Goal: Task Accomplishment & Management: Complete application form

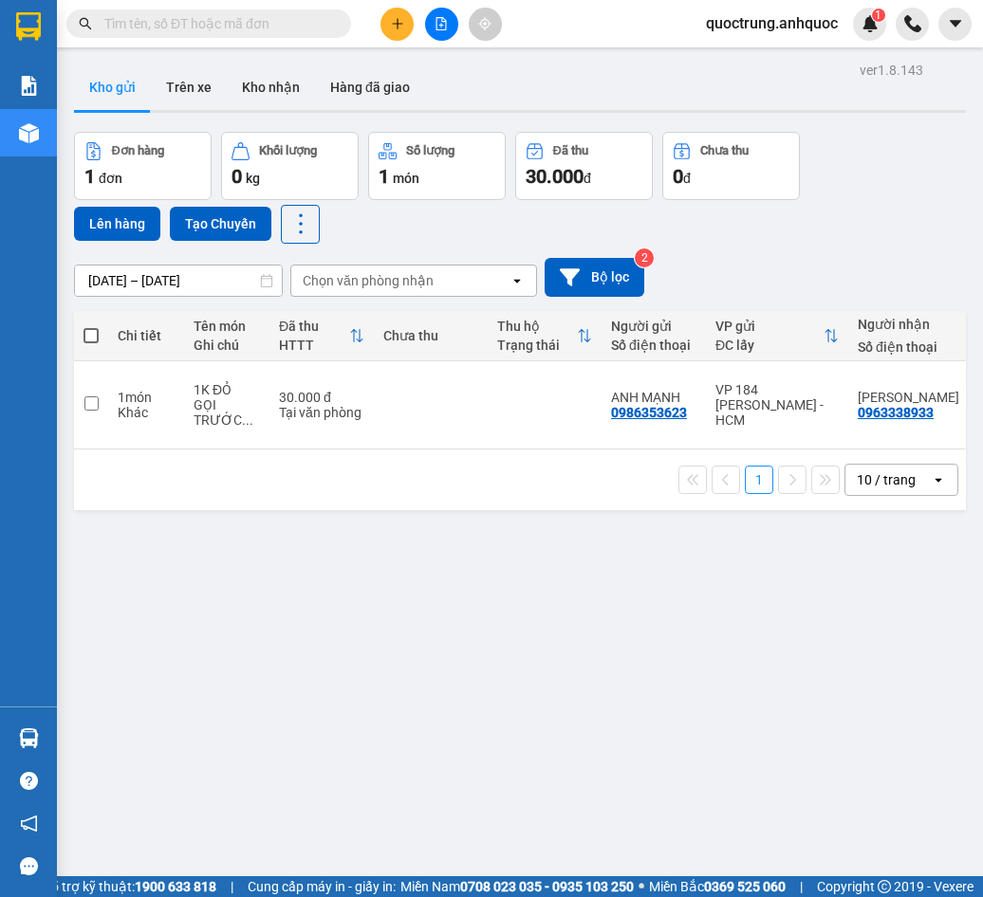
scroll to position [0, 163]
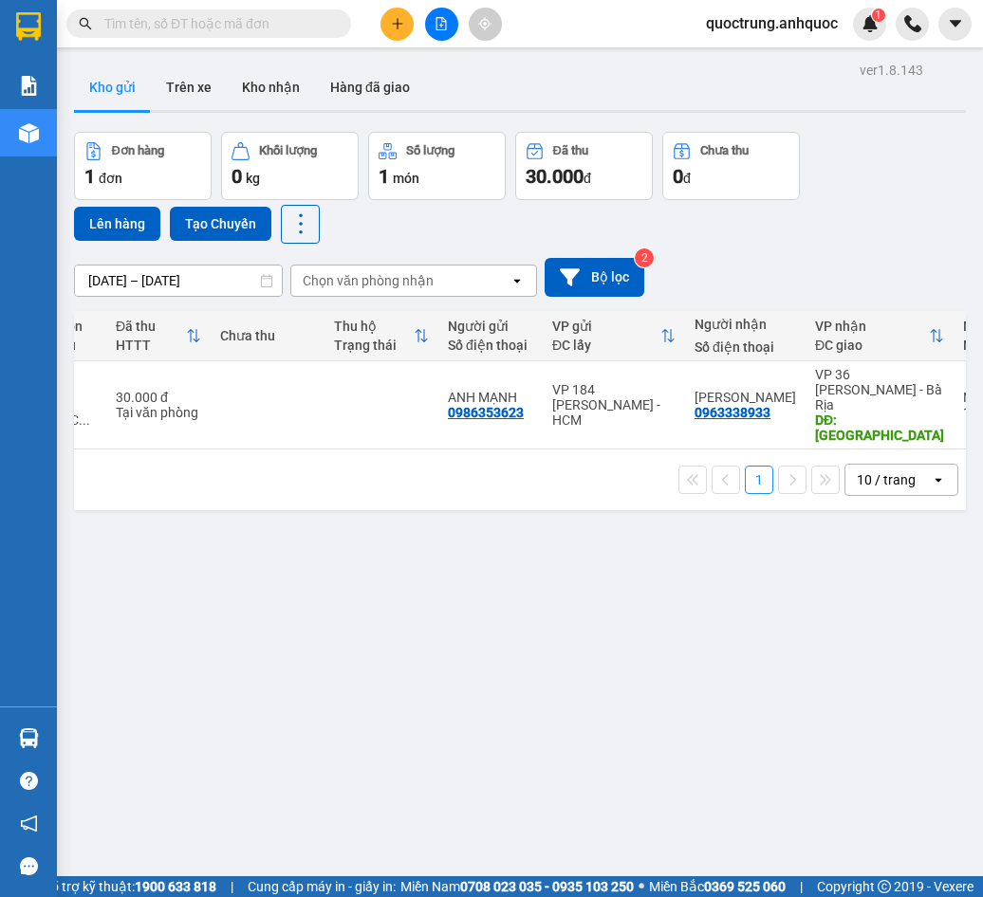
click at [397, 26] on icon "plus" at bounding box center [396, 23] width 1 height 10
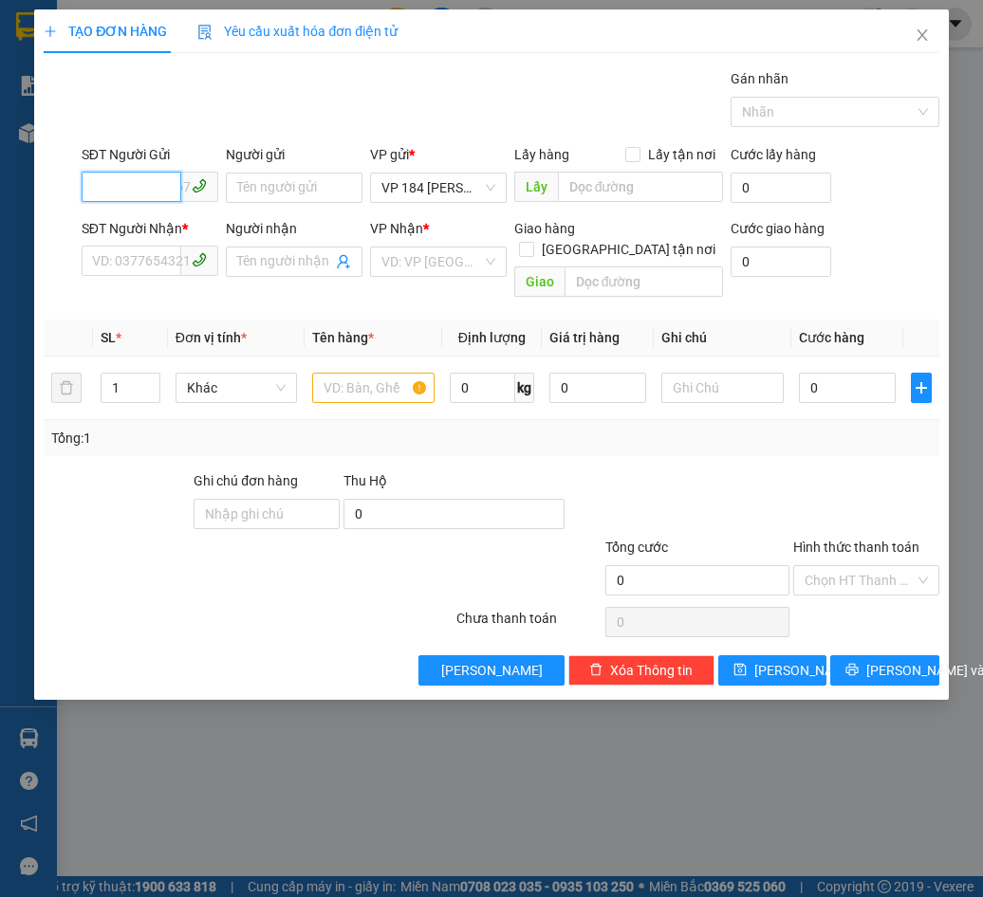
click at [153, 175] on input "SĐT Người Gửi" at bounding box center [132, 187] width 100 height 30
type input "0383109835"
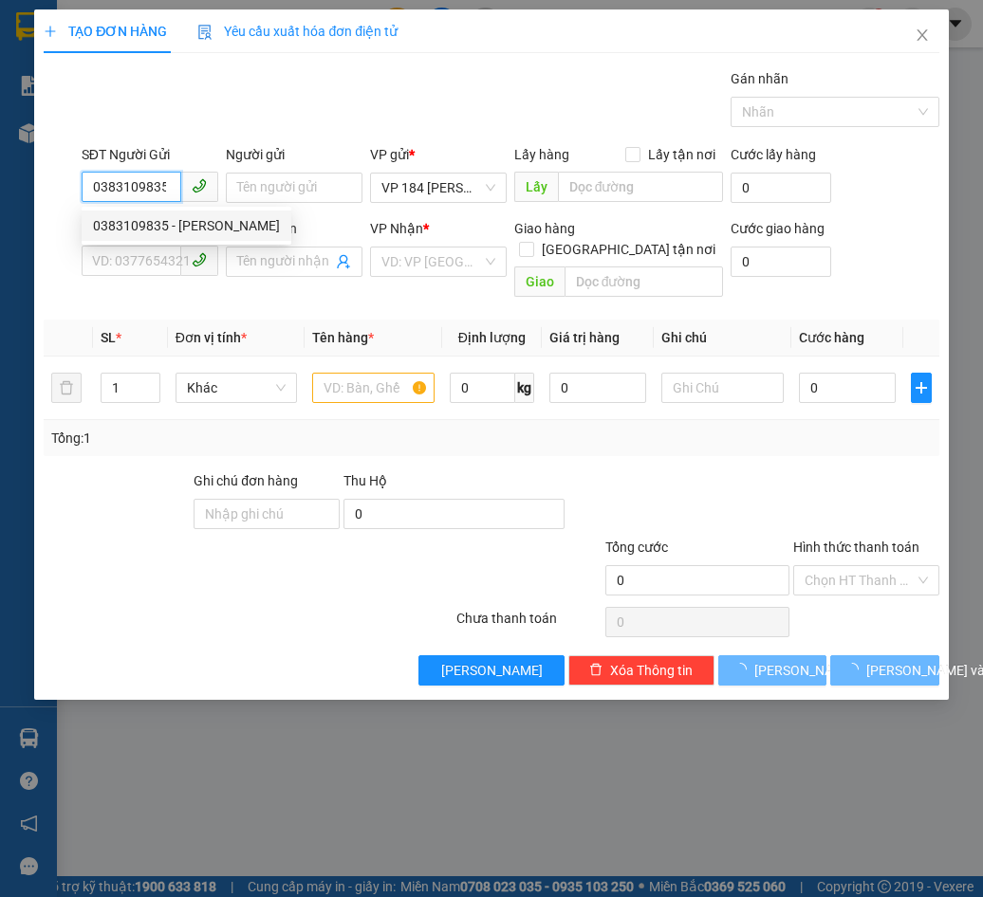
click at [173, 218] on div "0383109835 - [PERSON_NAME]" at bounding box center [186, 225] width 187 height 21
type input "[PERSON_NAME]"
type input "0348867897"
type input "ANH THẮNG"
type input "CF ANH THƯ"
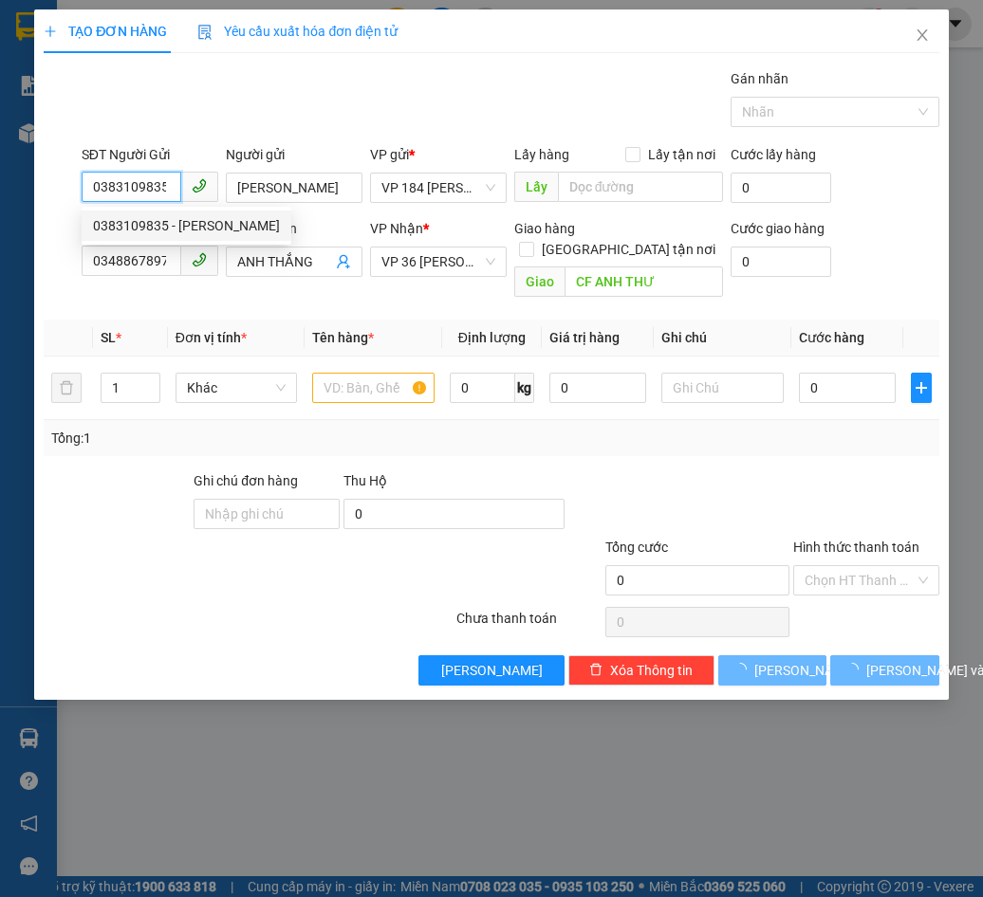
type input "110.000"
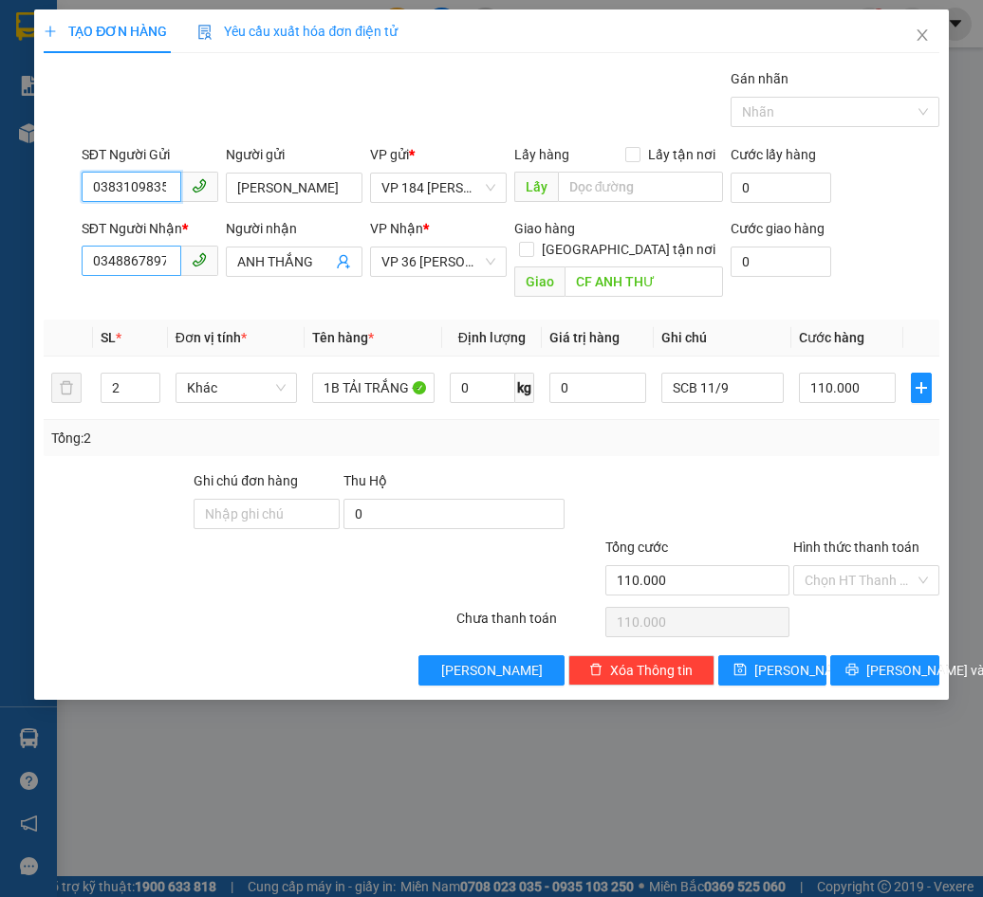
type input "0383109835"
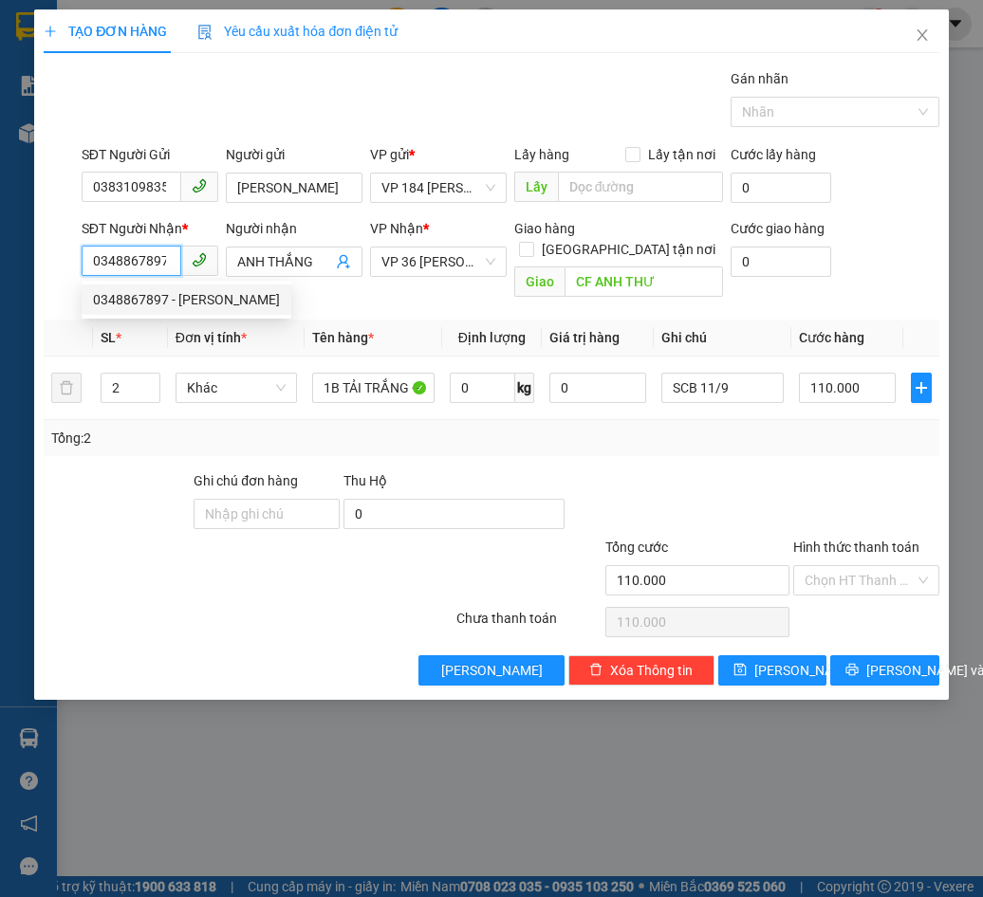
click at [165, 259] on input "0348867897" at bounding box center [132, 261] width 100 height 30
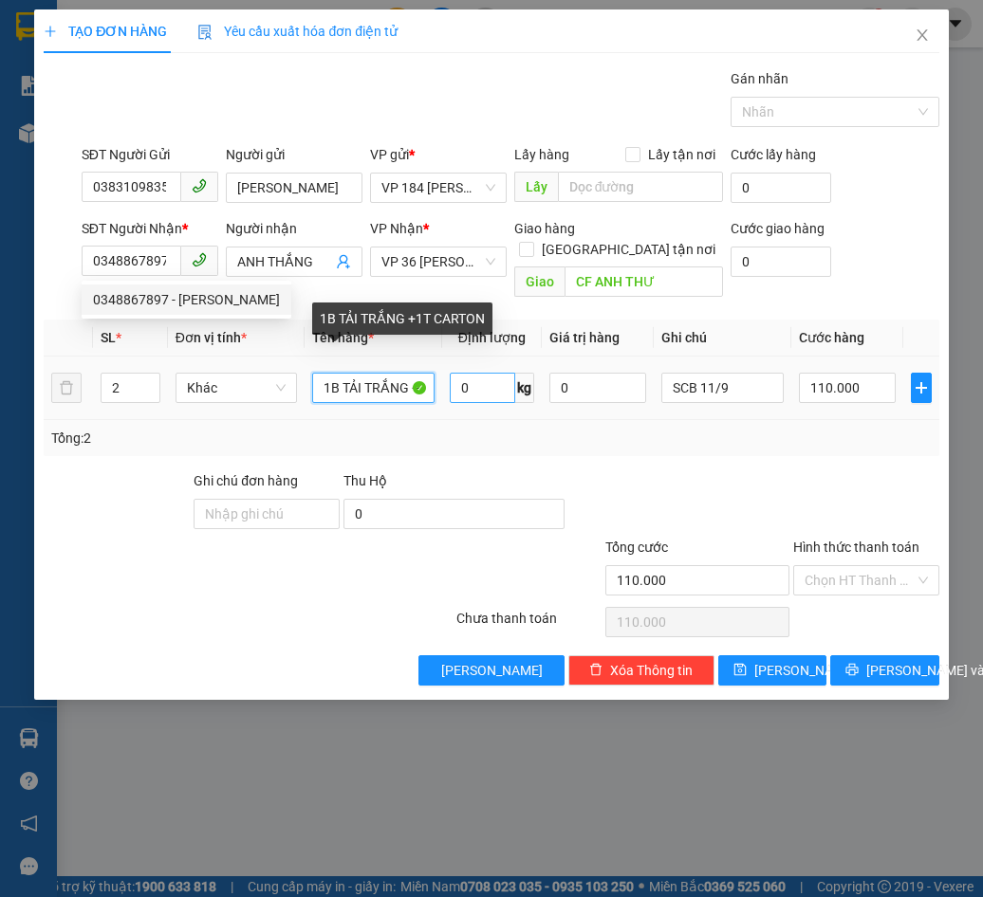
scroll to position [0, 68]
drag, startPoint x: 323, startPoint y: 371, endPoint x: 485, endPoint y: 374, distance: 161.2
click at [485, 374] on tr "2 Khác 1B TẢI TRẮNG +1T CARTON 0 kg 0 SCB 11/9 110.000" at bounding box center [491, 389] width 894 height 64
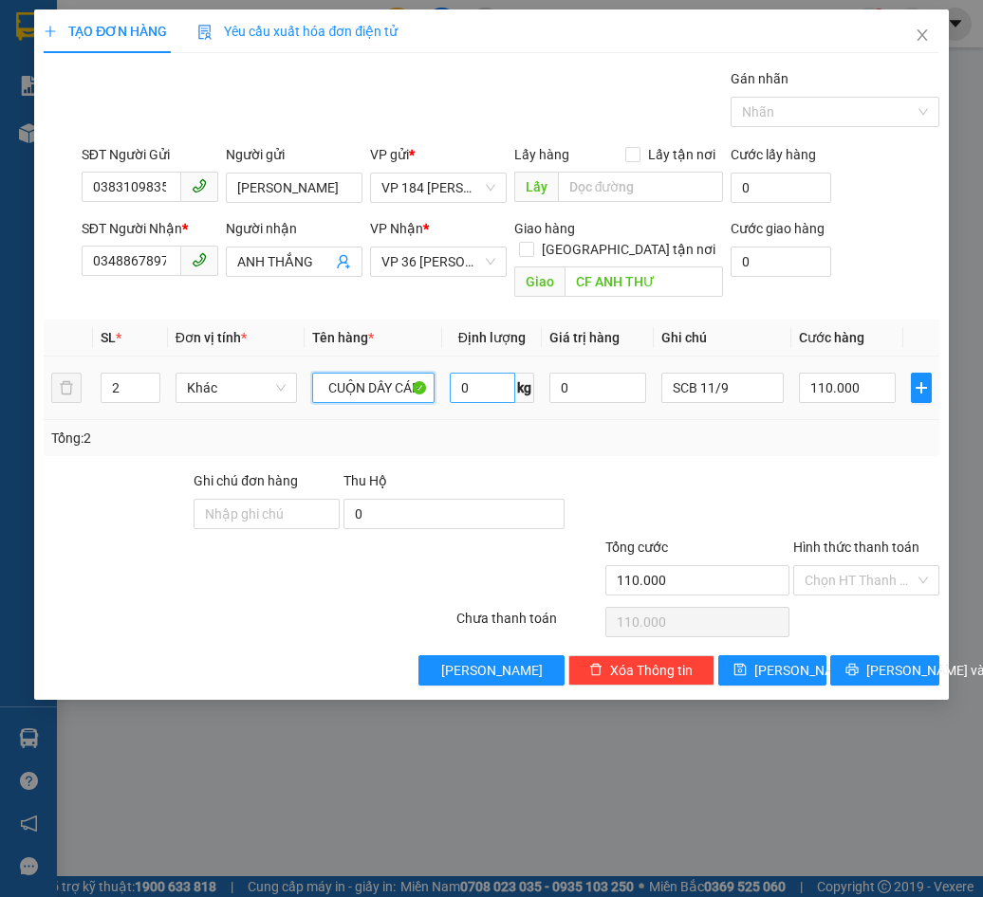
scroll to position [0, 9]
type input "1 CUỘN DÂY CÁP ĐỎ"
click at [834, 373] on input "110.000" at bounding box center [847, 388] width 97 height 30
type input "0"
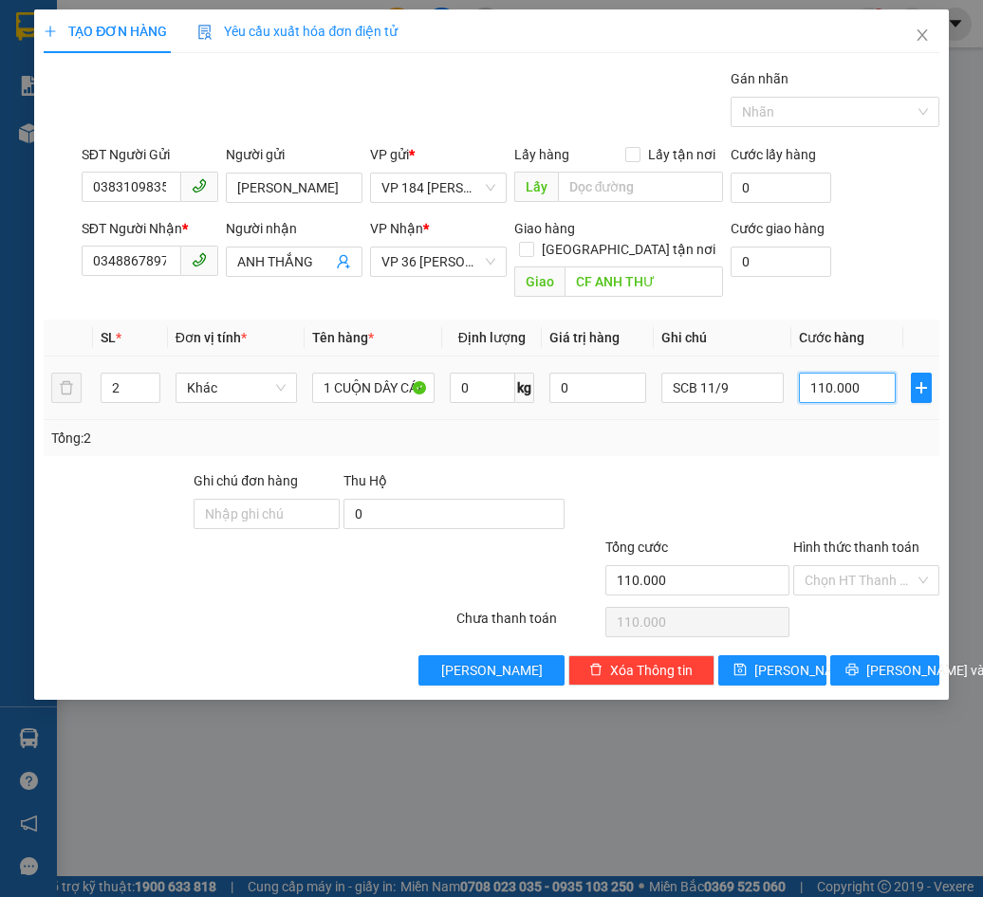
type input "0"
type input "5"
type input "05"
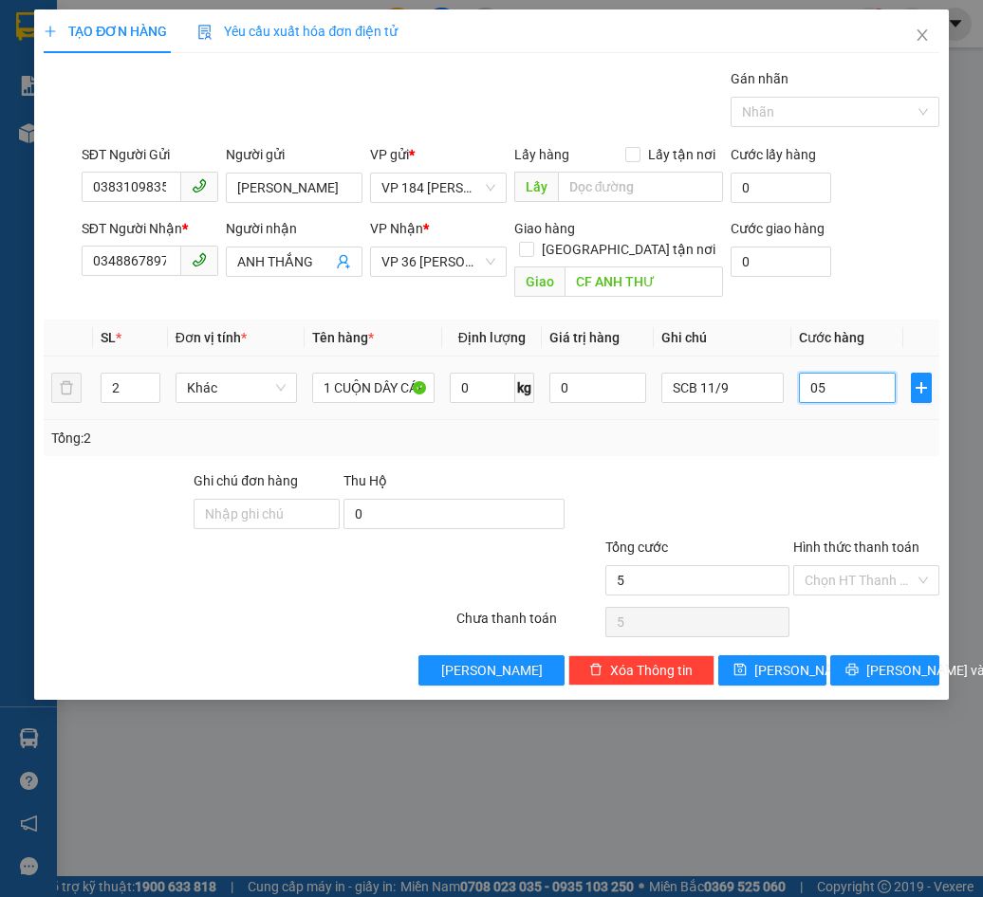
type input "50"
type input "050"
type input "500"
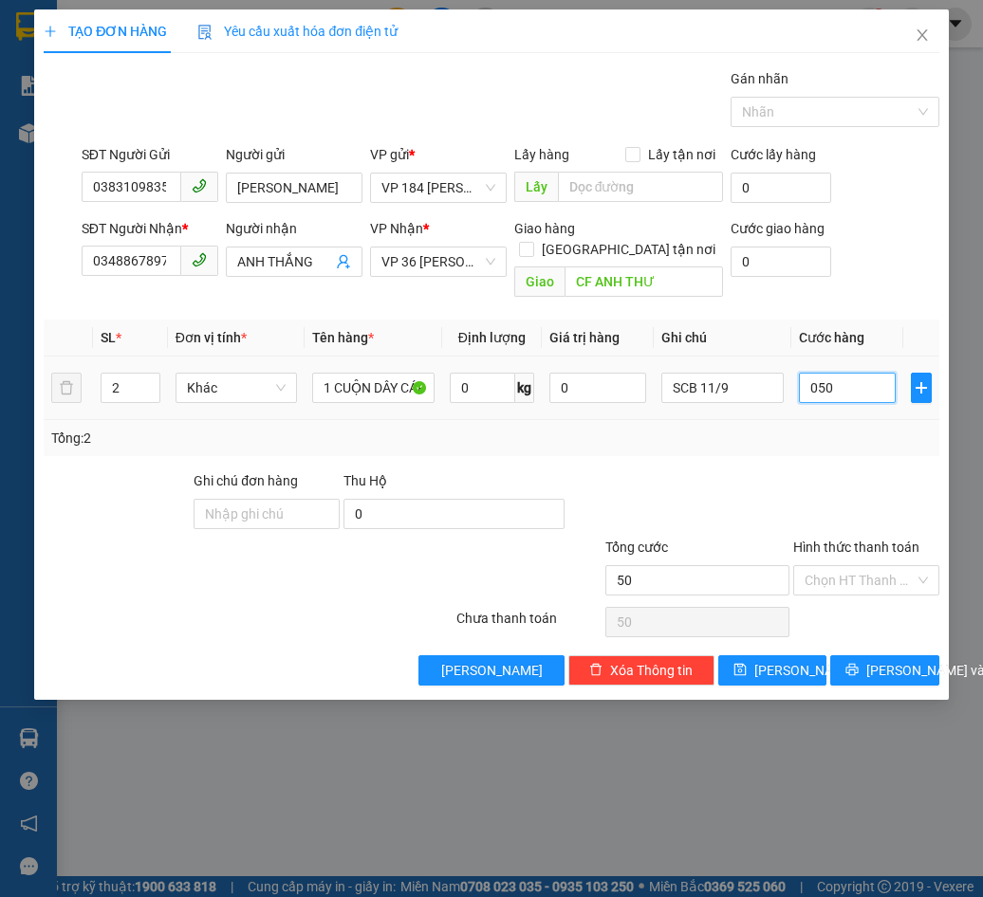
type input "0.500"
type input "5.000"
type input "05.000"
type input "50.000"
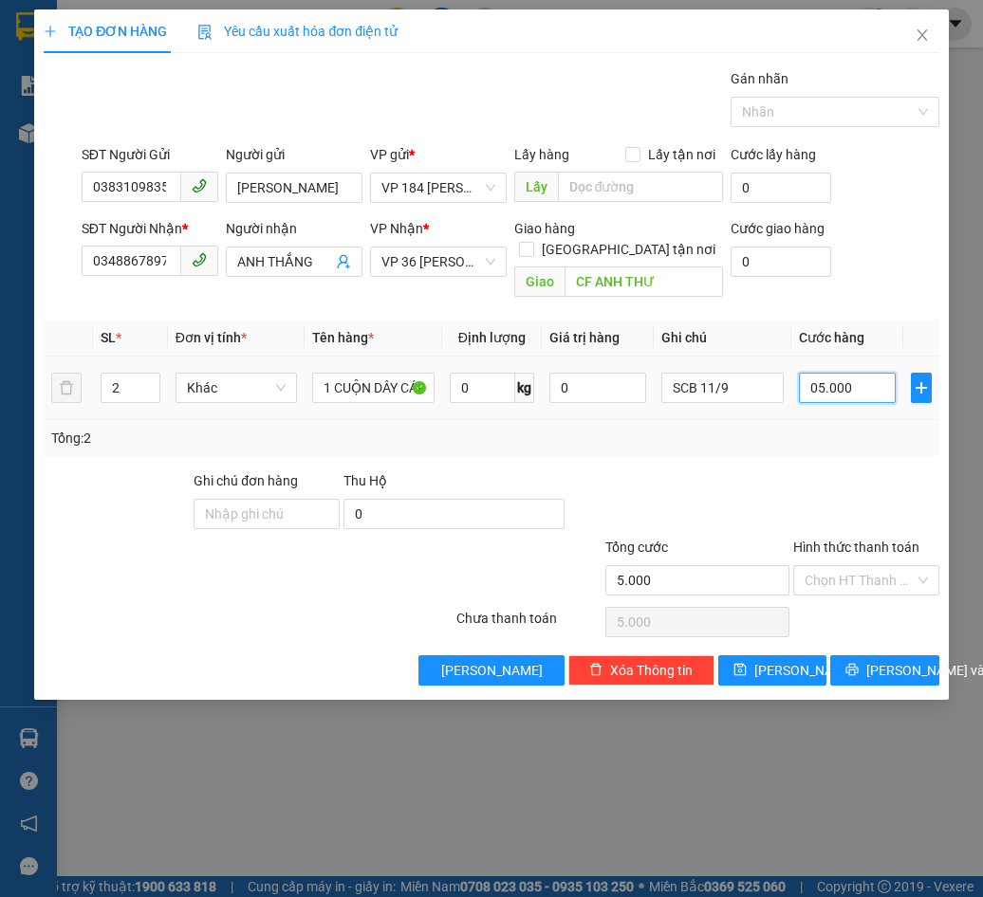
type input "50.000"
click at [140, 385] on span "Decrease Value" at bounding box center [148, 393] width 21 height 17
click at [153, 391] on icon "down" at bounding box center [149, 394] width 7 height 7
type input "1"
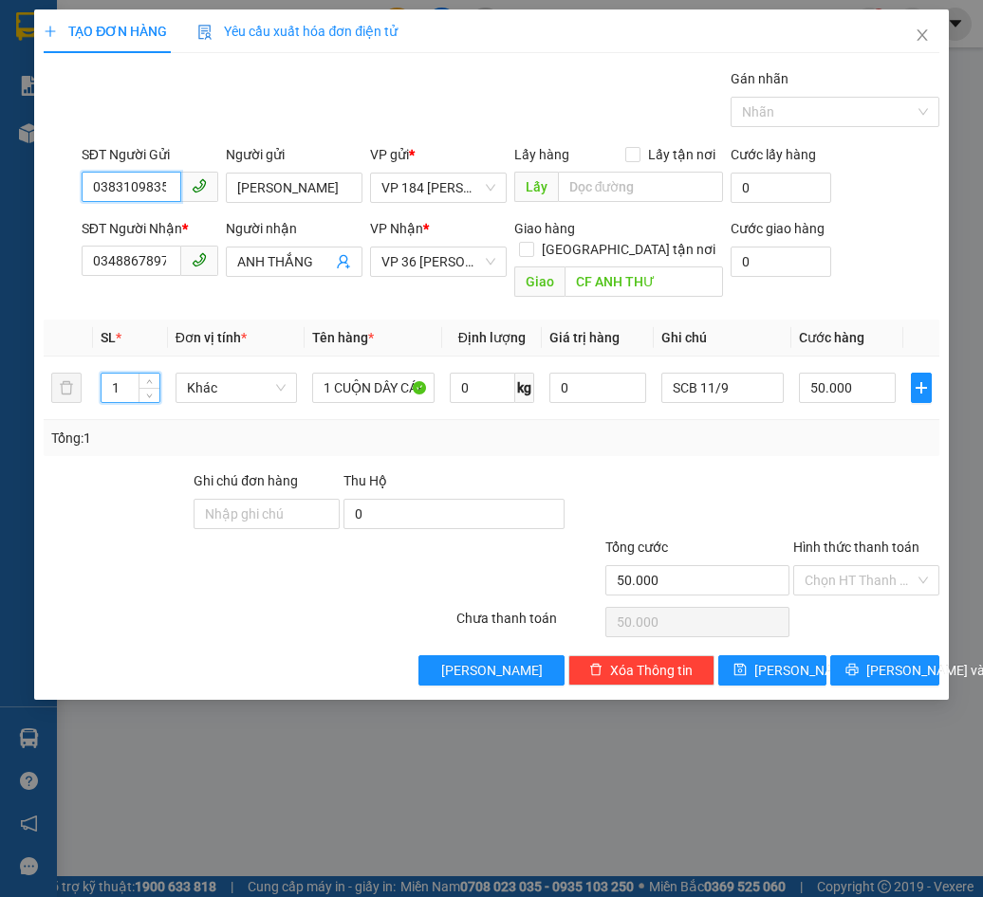
click at [167, 186] on input "0383109835" at bounding box center [132, 187] width 100 height 30
click at [475, 78] on div "Gán nhãn Nhãn" at bounding box center [510, 101] width 865 height 66
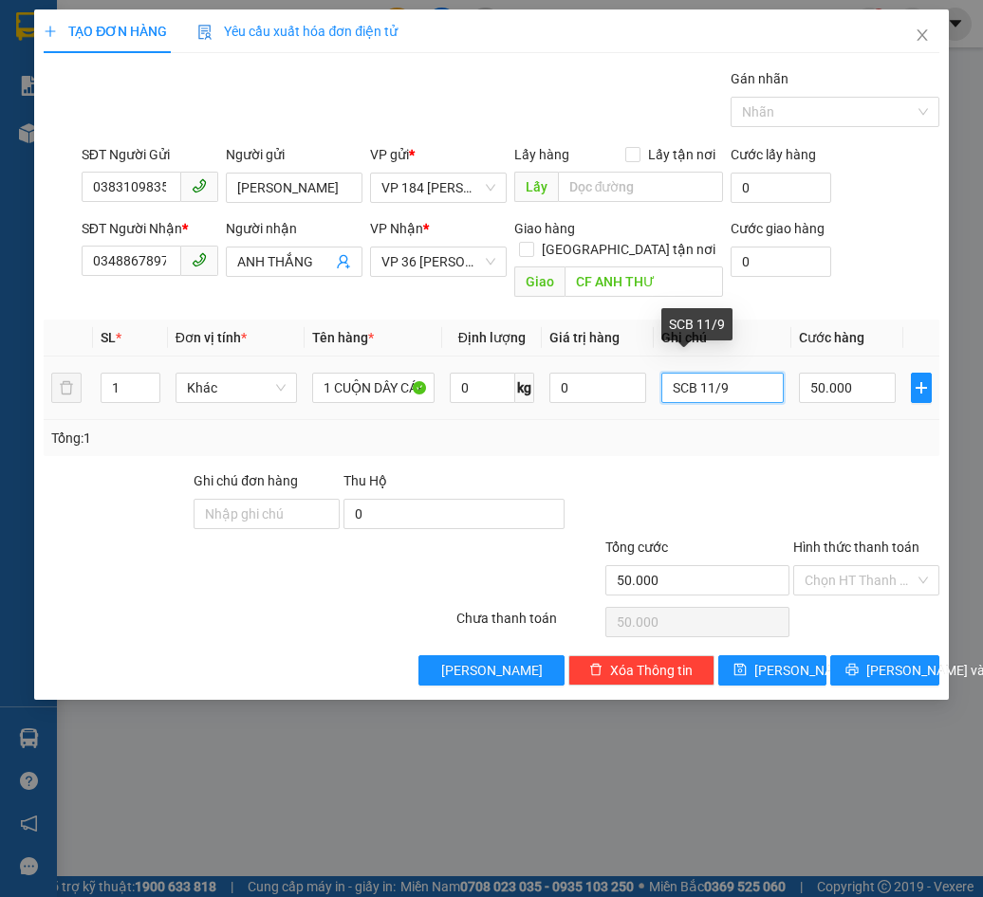
click at [744, 373] on input "SCB 11/9" at bounding box center [722, 388] width 122 height 30
click at [714, 373] on input "SCB 11/9" at bounding box center [722, 388] width 122 height 30
click at [756, 373] on input "SCB 11/9" at bounding box center [722, 388] width 122 height 30
click at [854, 566] on input "Hình thức thanh toán" at bounding box center [859, 580] width 110 height 28
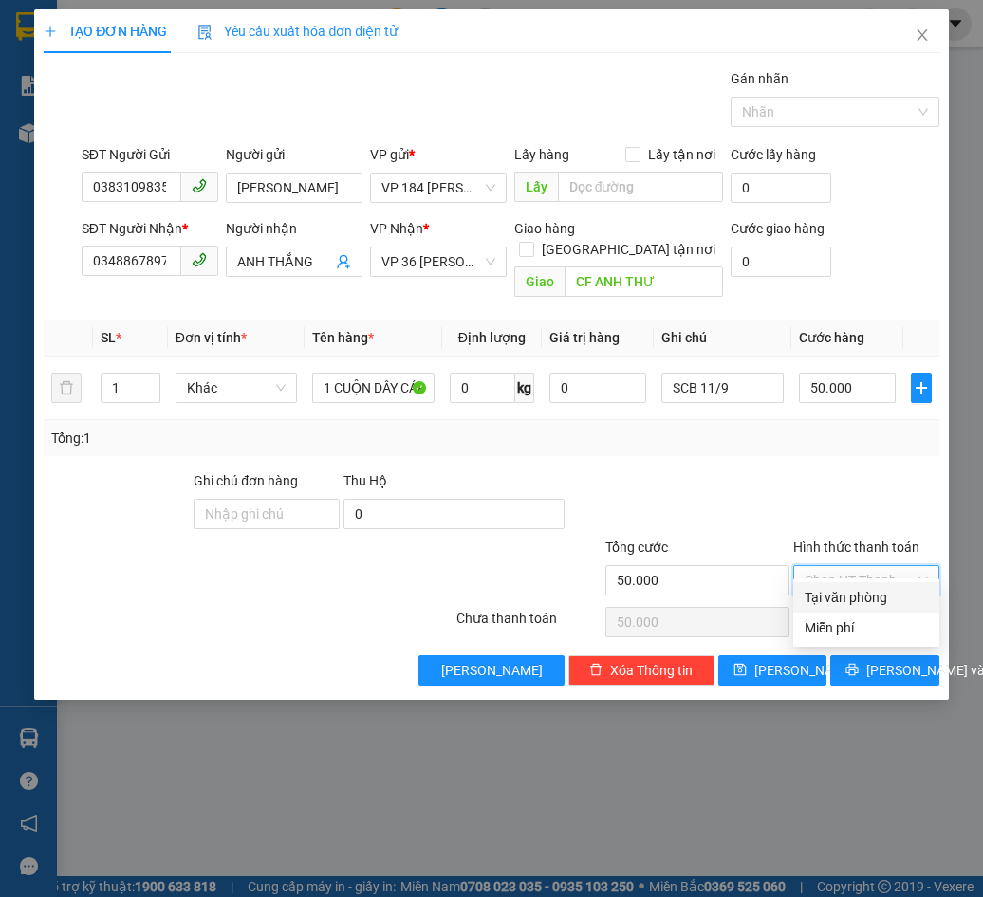
click at [864, 603] on div "Tại văn phòng" at bounding box center [865, 597] width 123 height 21
type input "0"
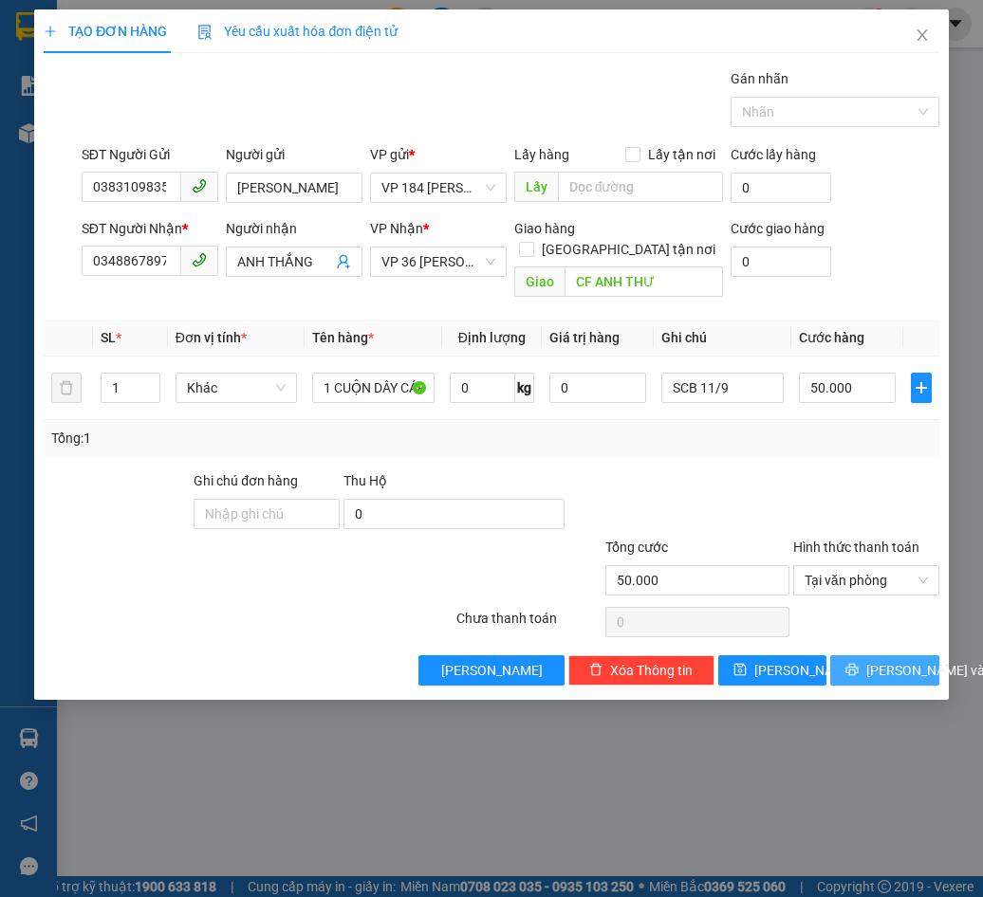
click at [858, 663] on icon "printer" at bounding box center [851, 669] width 13 height 13
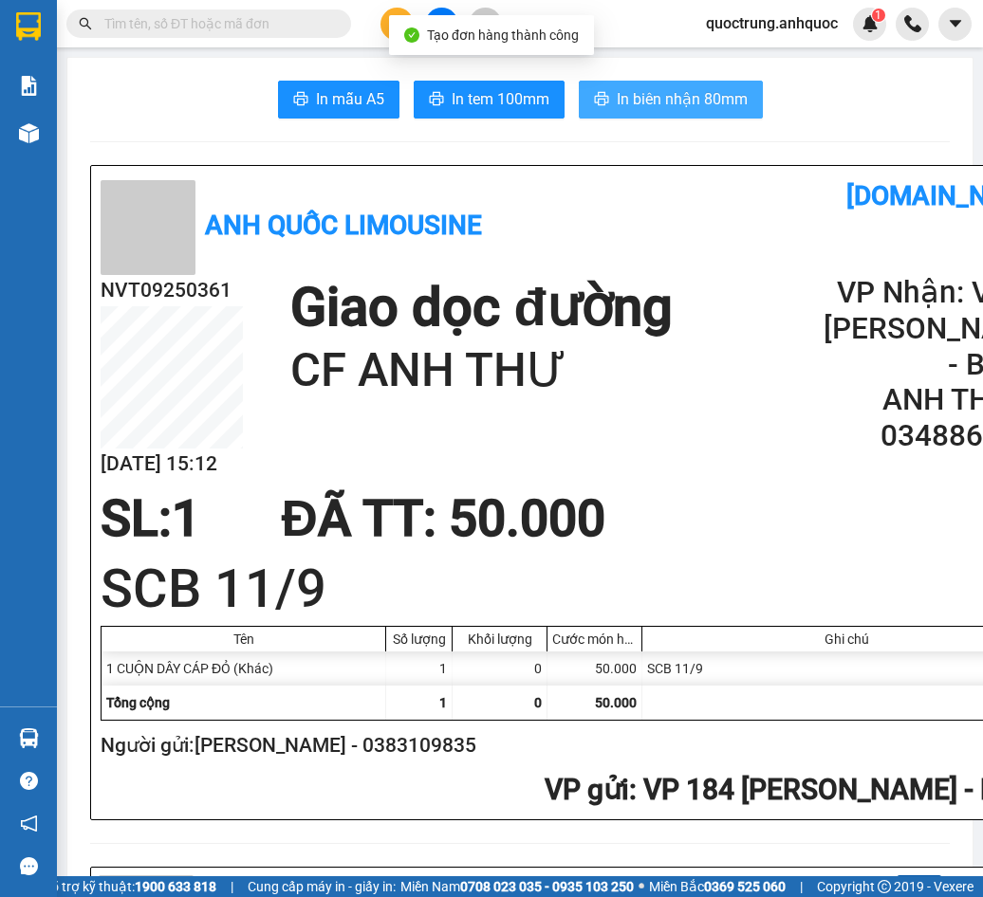
click at [623, 96] on span "In biên nhận 80mm" at bounding box center [681, 99] width 131 height 24
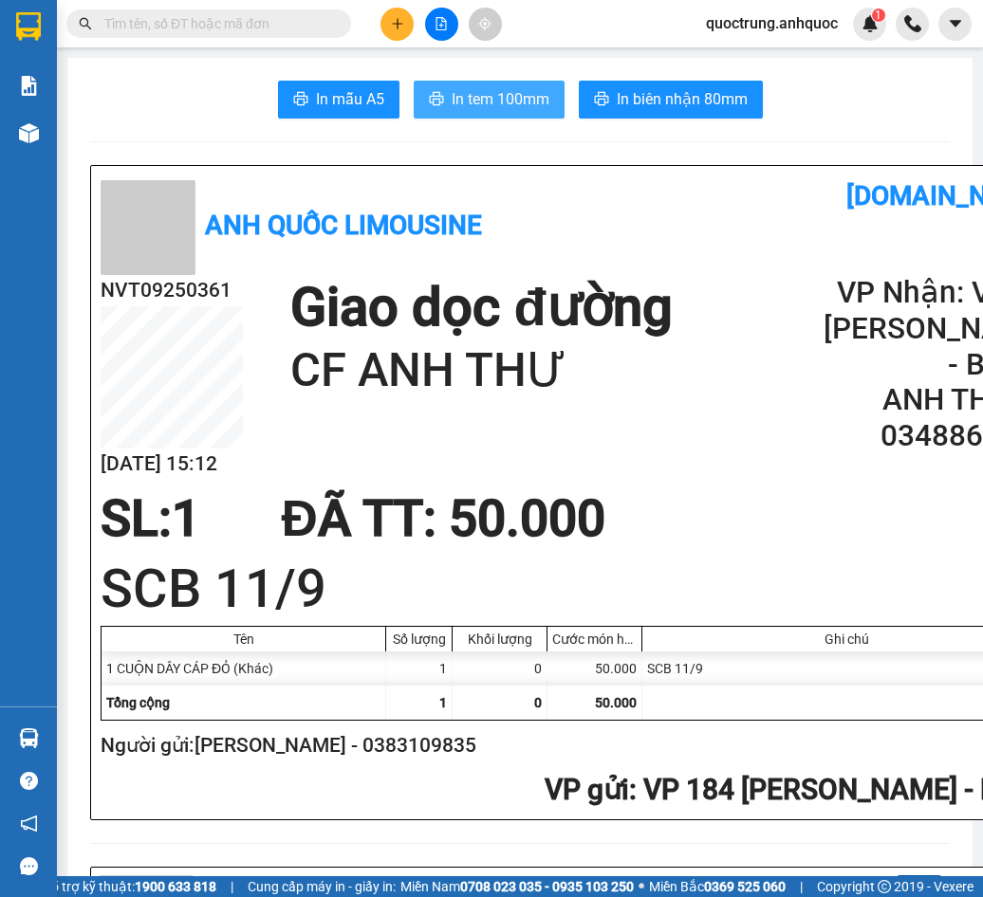
click at [509, 103] on span "In tem 100mm" at bounding box center [500, 99] width 98 height 24
click at [391, 22] on icon "plus" at bounding box center [397, 23] width 13 height 13
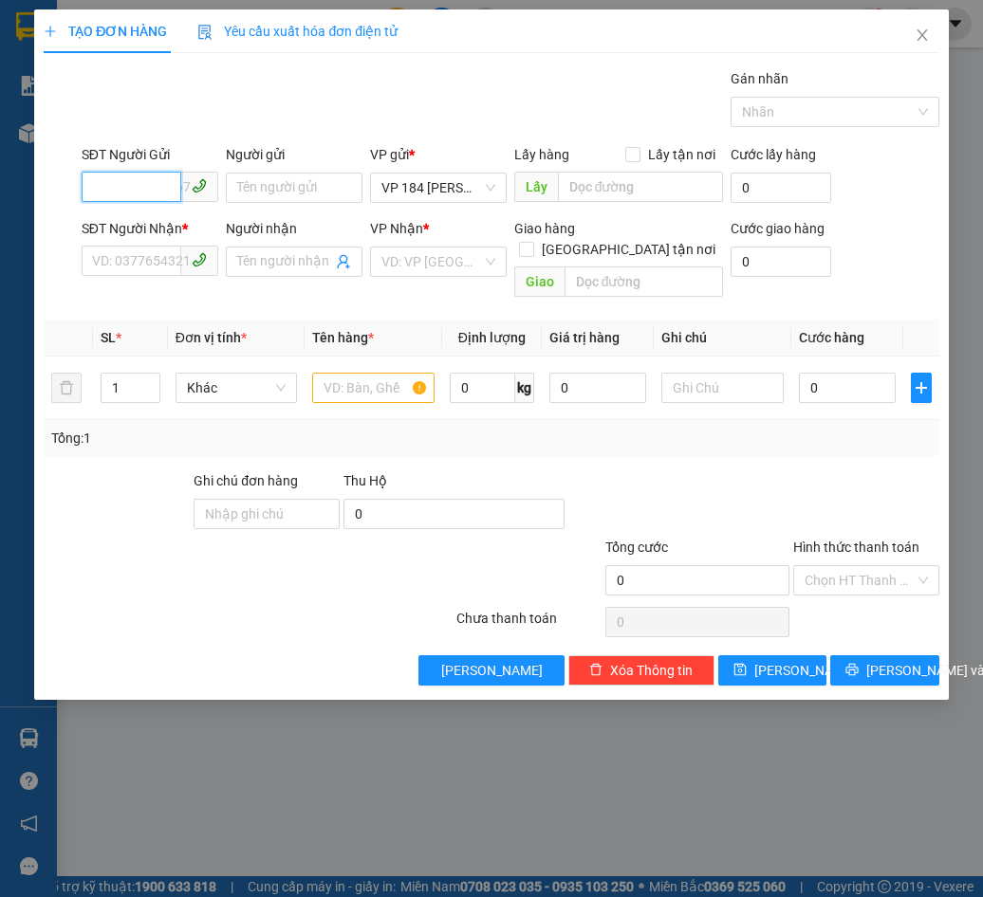
click at [175, 196] on input "SĐT Người Gửi" at bounding box center [132, 187] width 100 height 30
click at [156, 196] on input "SĐT Người Gửi" at bounding box center [132, 187] width 100 height 30
type input "0961418920"
click at [284, 192] on input "Người gửi" at bounding box center [294, 188] width 137 height 30
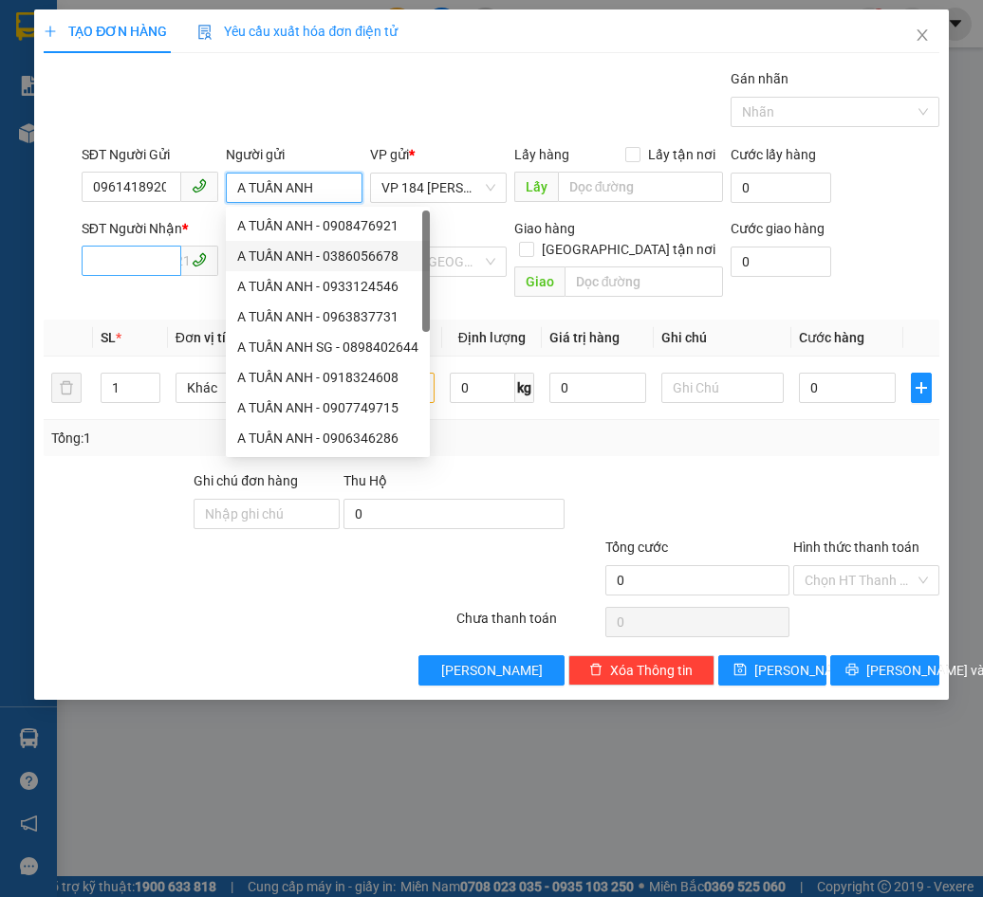
type input "A TUẤN ANH"
click at [141, 257] on input "SĐT Người Nhận *" at bounding box center [132, 261] width 100 height 30
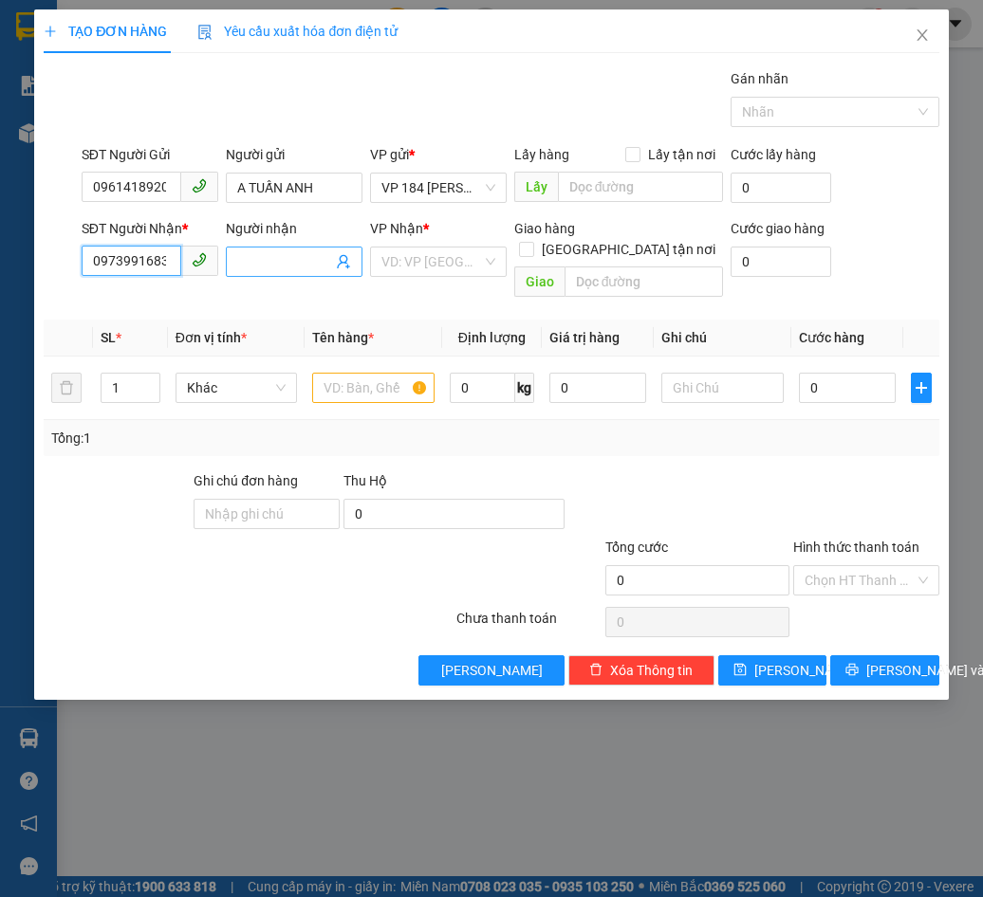
type input "0973991683"
click at [303, 258] on input "Người nhận" at bounding box center [284, 261] width 95 height 21
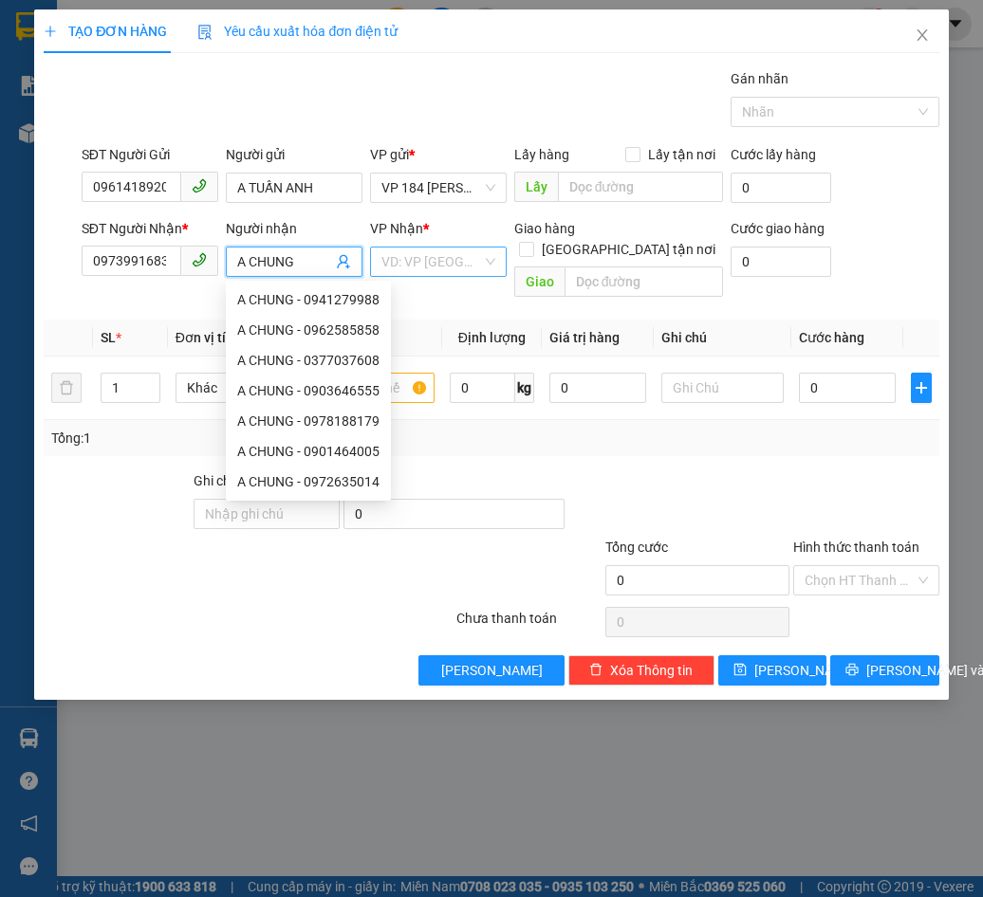
type input "A CHUNG"
click at [440, 248] on input "search" at bounding box center [431, 262] width 101 height 28
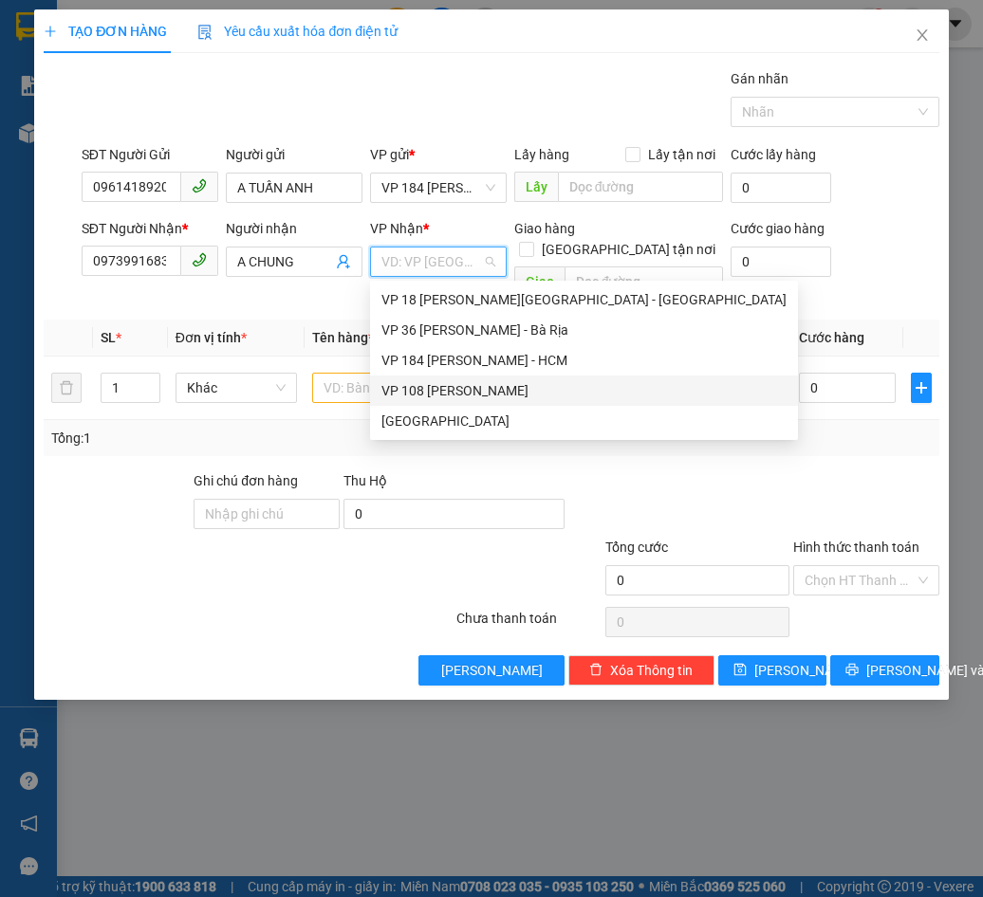
click at [488, 389] on div "VP 108 [PERSON_NAME]" at bounding box center [583, 390] width 405 height 21
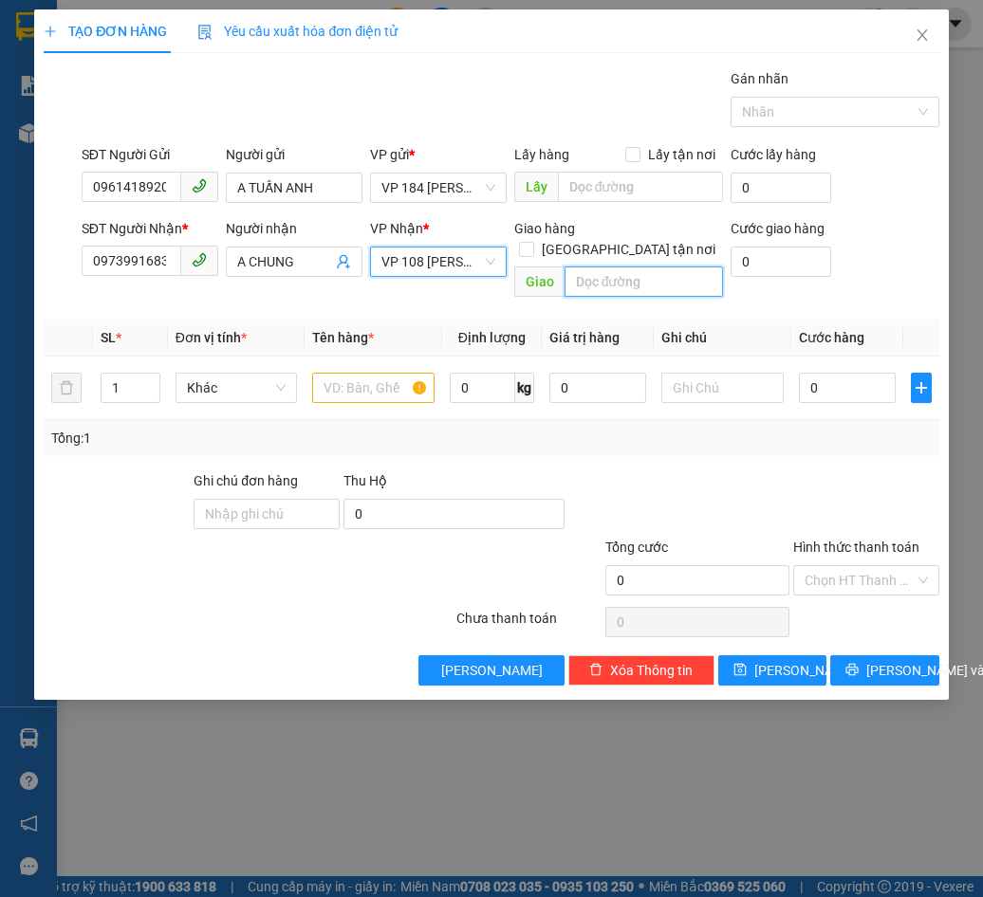
click at [577, 269] on input "text" at bounding box center [643, 281] width 158 height 30
type input "VPVT"
click at [384, 373] on input "text" at bounding box center [373, 388] width 122 height 30
click at [390, 373] on input "text" at bounding box center [373, 388] width 122 height 30
click at [366, 373] on input "text" at bounding box center [373, 388] width 122 height 30
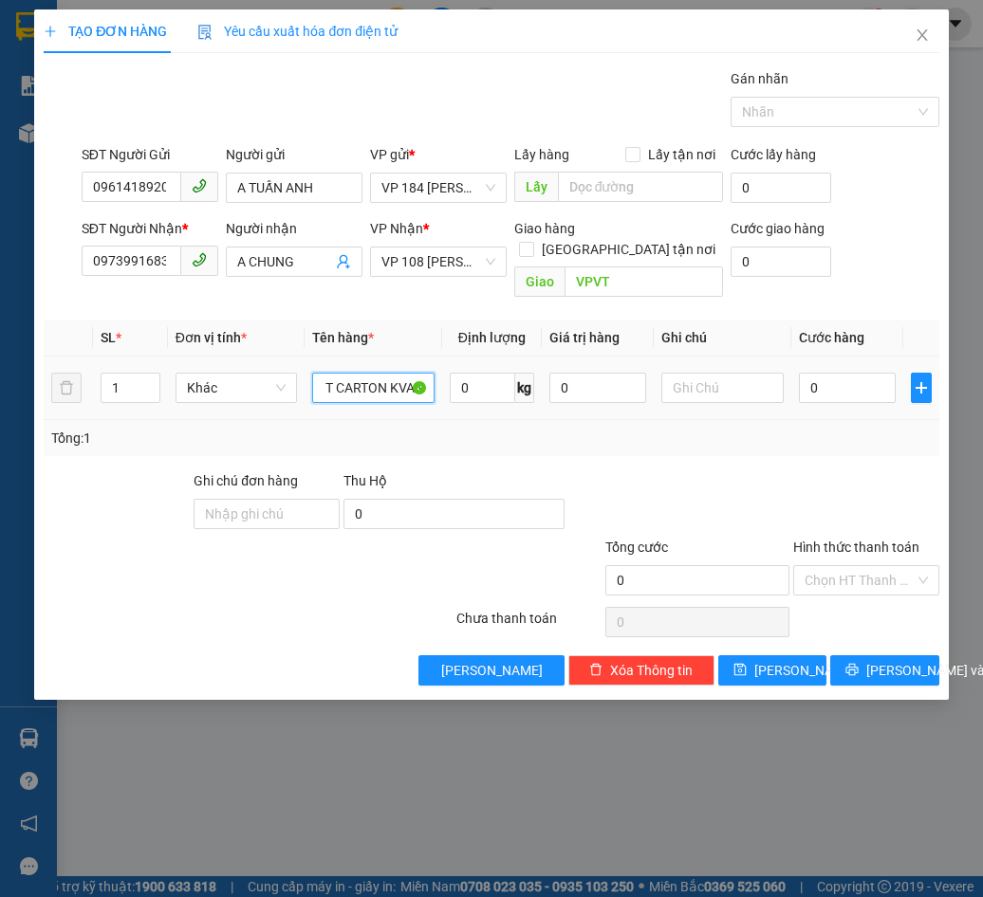
scroll to position [0, 15]
type input "1T CARTON KVANG"
click at [859, 375] on input "0" at bounding box center [847, 388] width 97 height 30
type input "3"
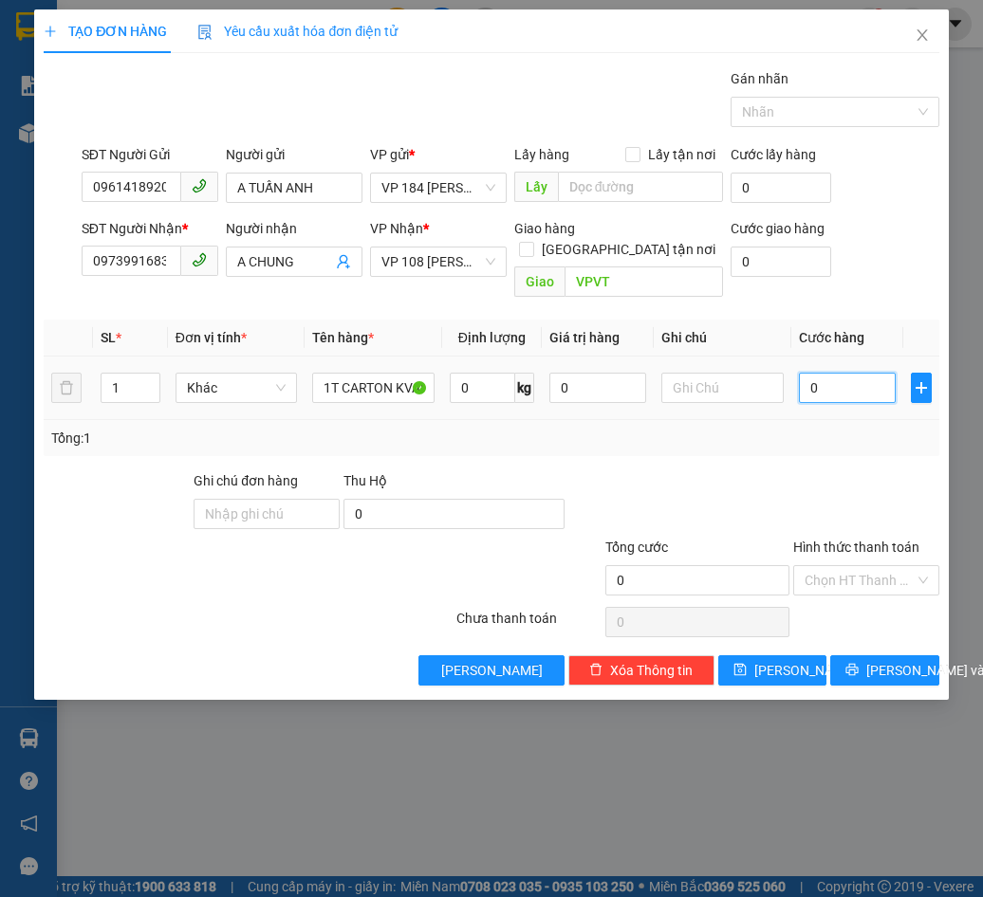
type input "3"
type input "30"
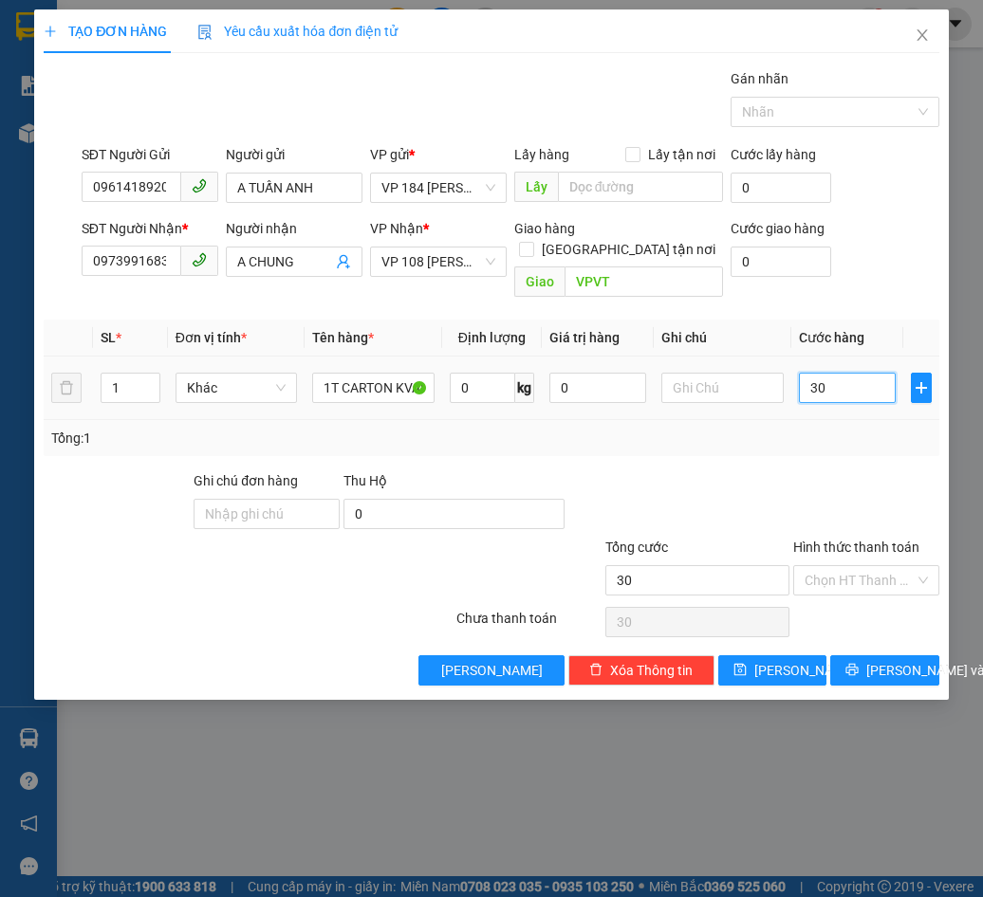
type input "300"
type input "3.000"
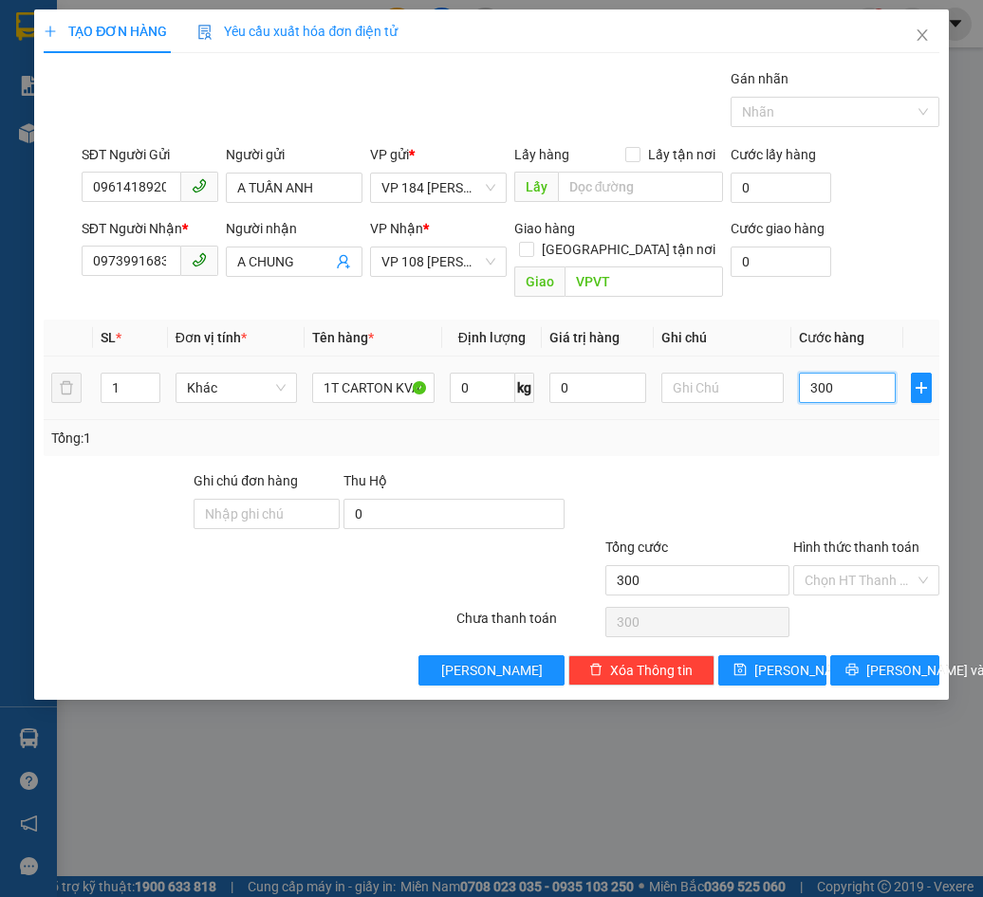
type input "3.000"
type input "30.000"
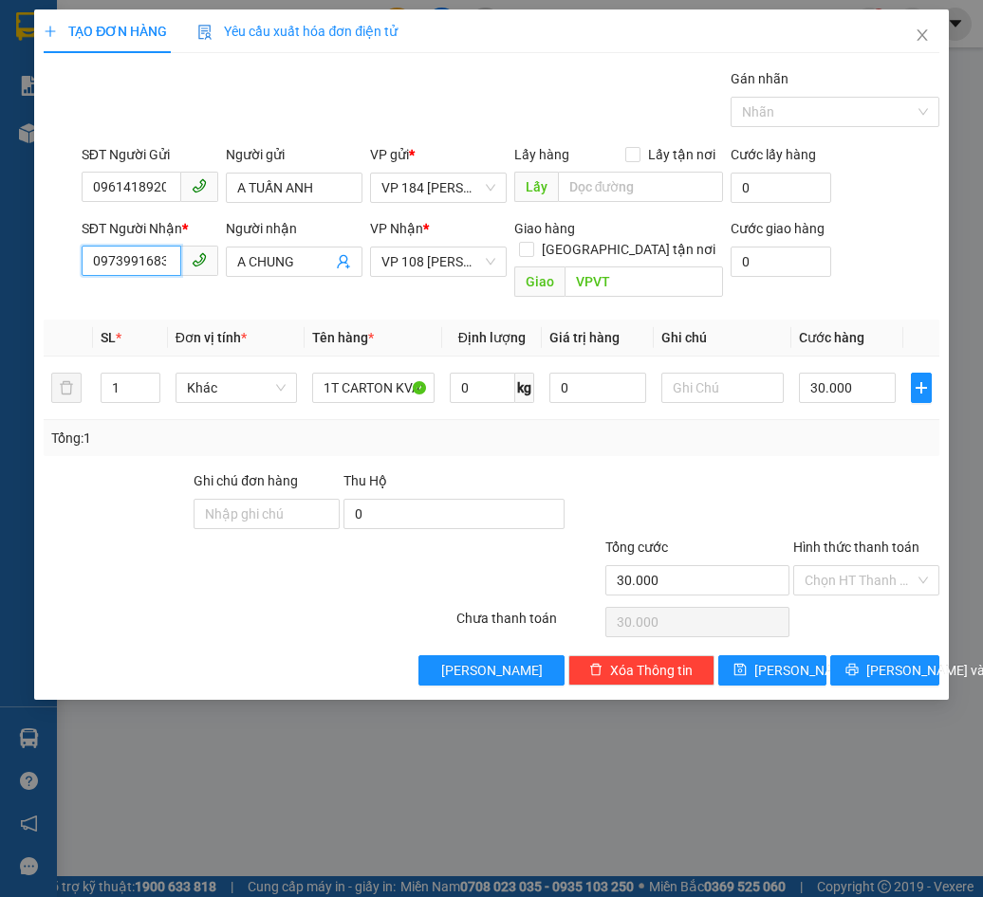
click at [171, 265] on input "0973991683" at bounding box center [132, 261] width 100 height 30
click at [869, 660] on span "[PERSON_NAME] và In" at bounding box center [932, 670] width 133 height 21
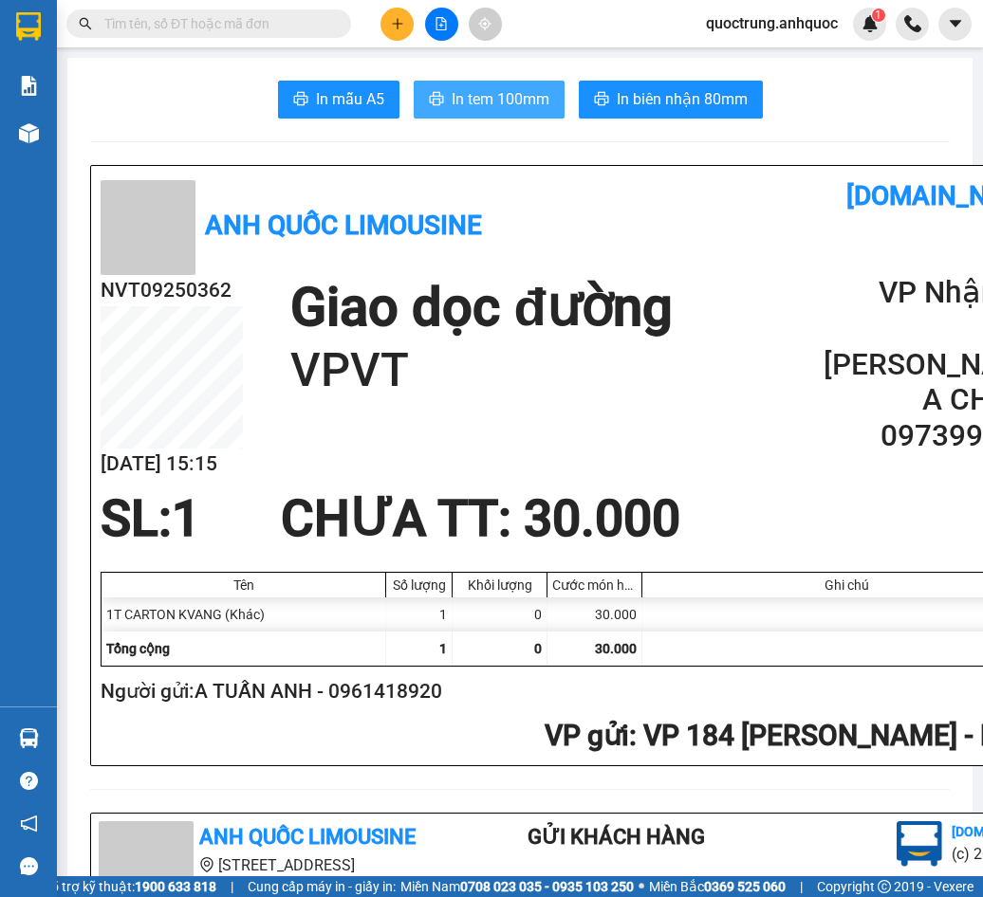
click at [498, 111] on span "In tem 100mm" at bounding box center [500, 99] width 98 height 24
